Goal: Information Seeking & Learning: Learn about a topic

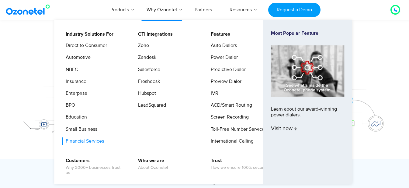
scroll to position [91, 0]
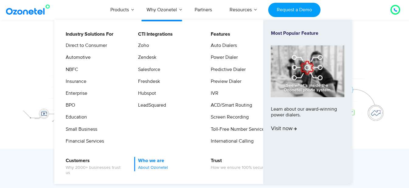
click at [152, 161] on link "Who we are About Ozonetel" at bounding box center [151, 164] width 35 height 14
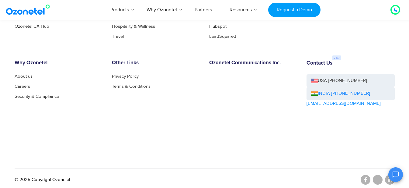
scroll to position [717, 0]
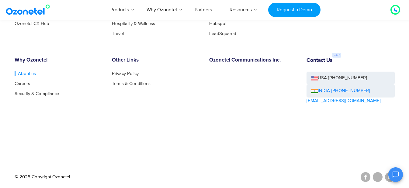
click at [24, 74] on link "About us" at bounding box center [25, 73] width 21 height 5
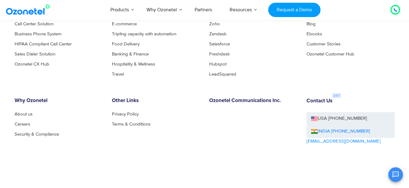
scroll to position [638, 0]
